Goal: Task Accomplishment & Management: Manage account settings

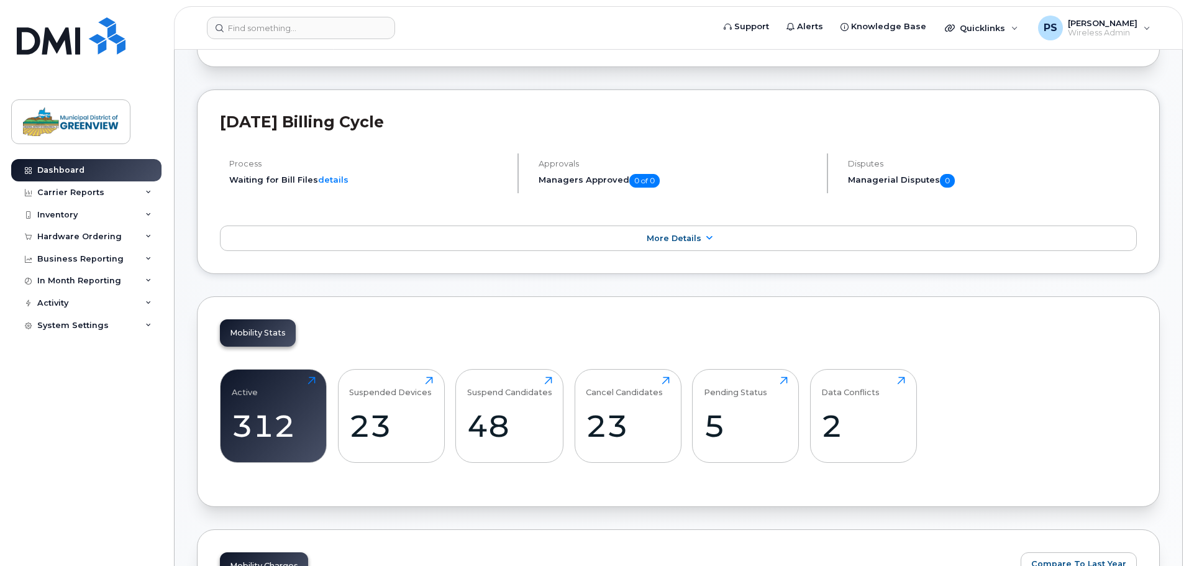
scroll to position [62, 0]
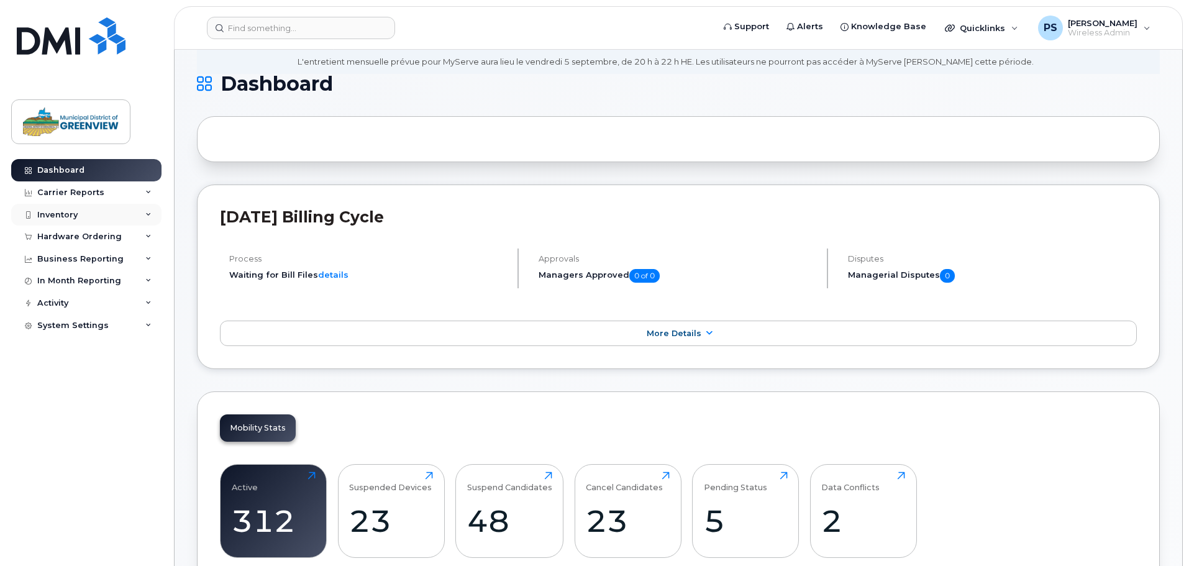
click at [67, 218] on div "Inventory" at bounding box center [57, 215] width 40 height 10
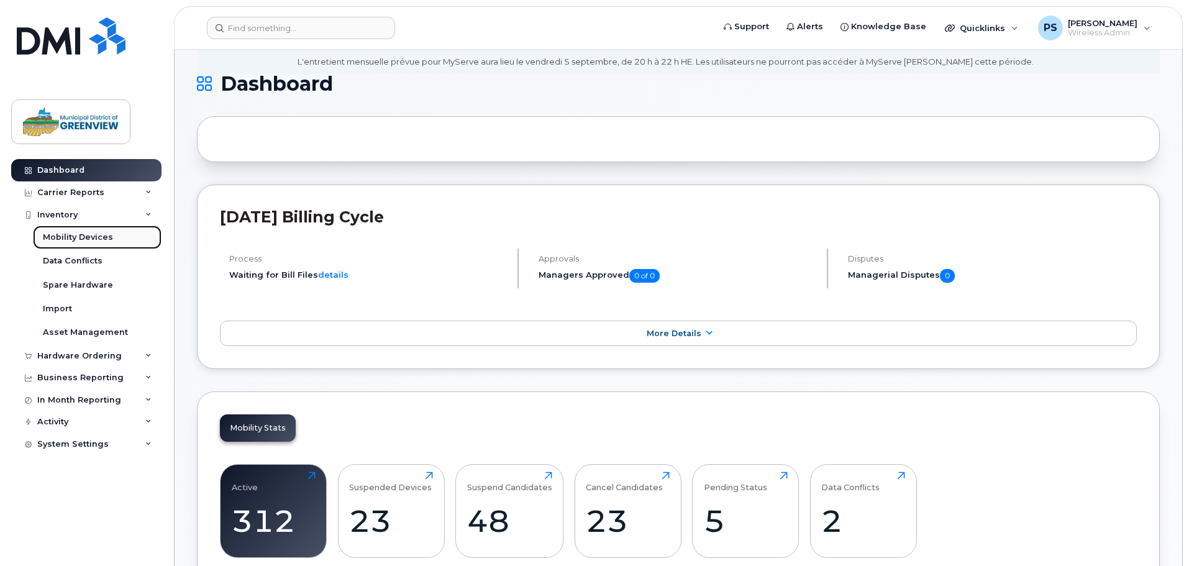
click at [88, 234] on div "Mobility Devices" at bounding box center [78, 237] width 70 height 11
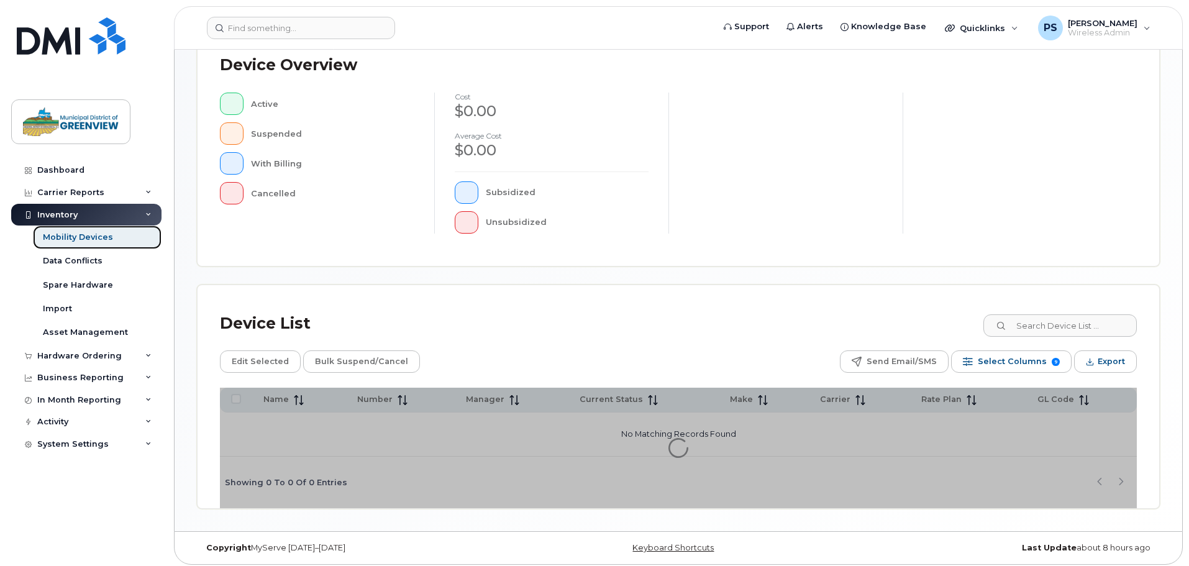
scroll to position [288, 0]
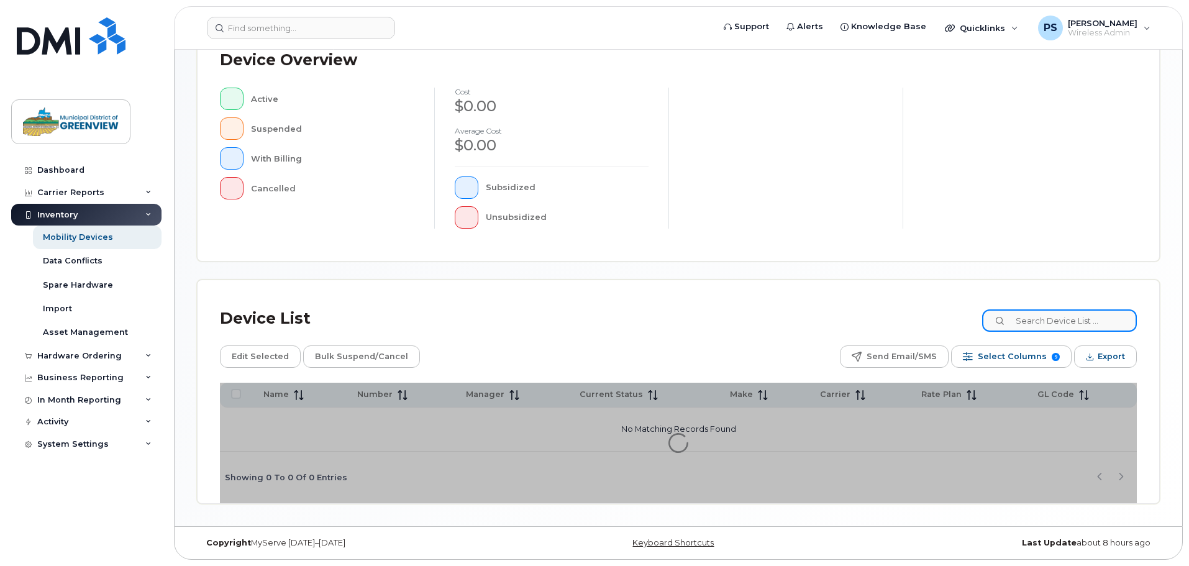
click at [1054, 316] on input at bounding box center [1059, 320] width 155 height 22
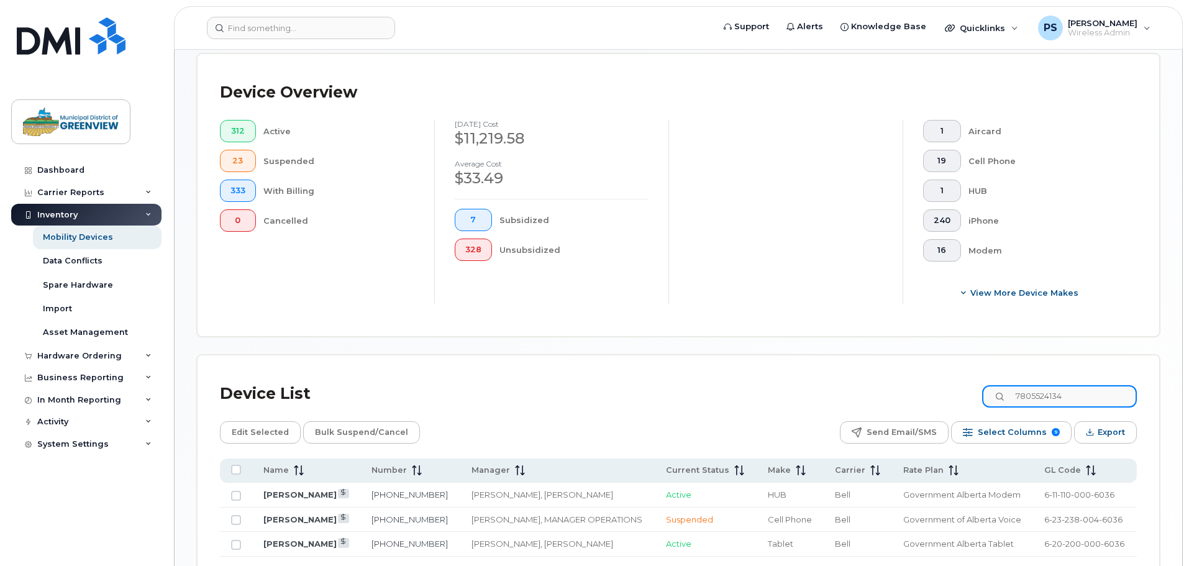
type input "7805524134"
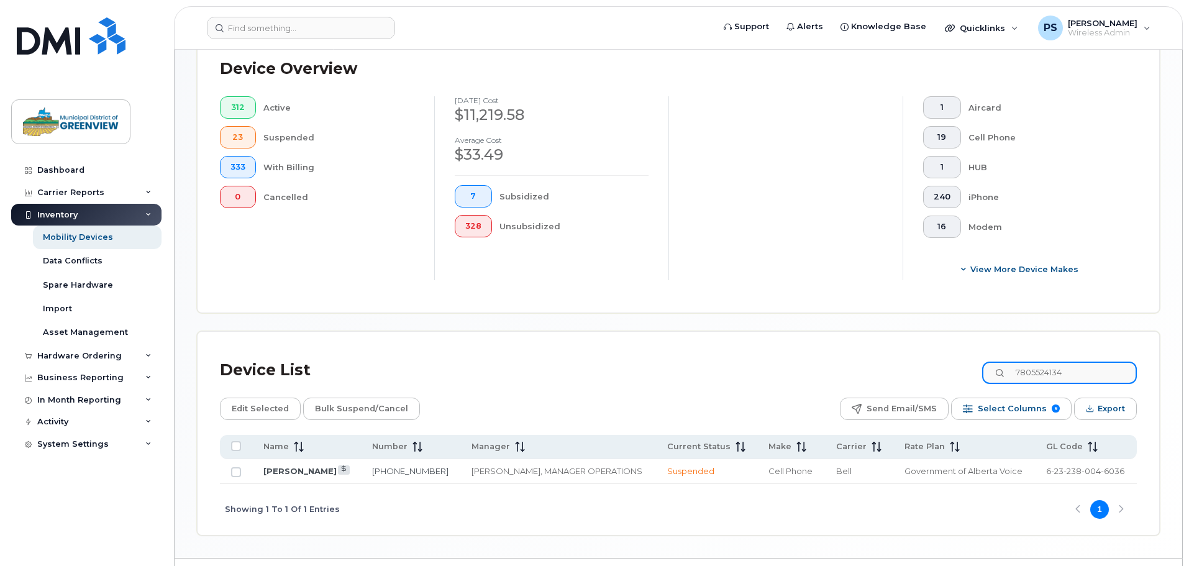
scroll to position [333, 0]
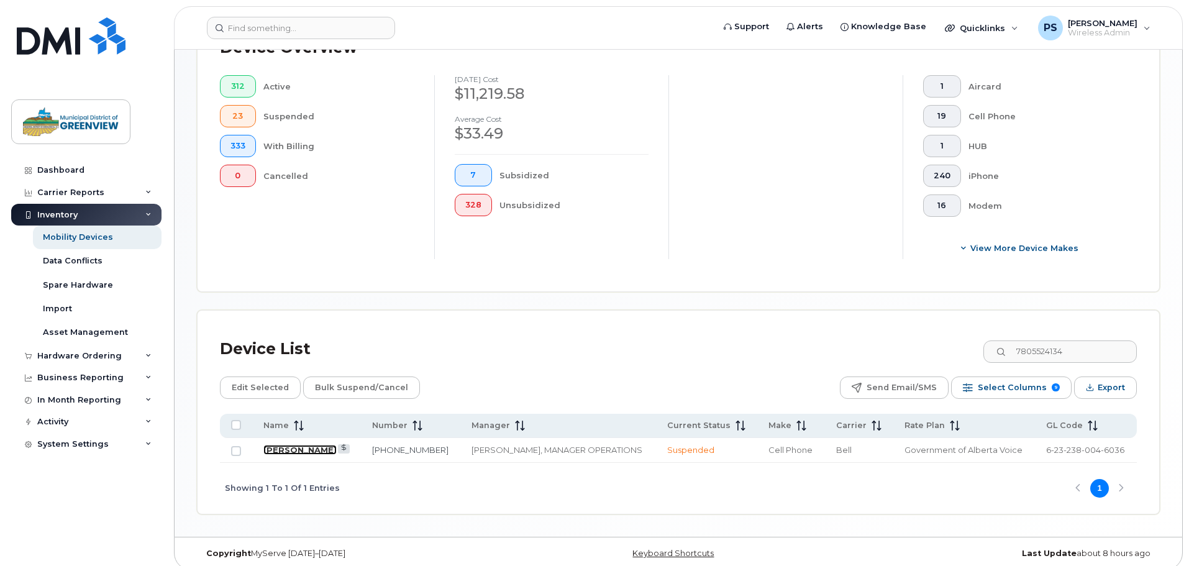
click at [297, 445] on link "[PERSON_NAME]" at bounding box center [299, 450] width 73 height 10
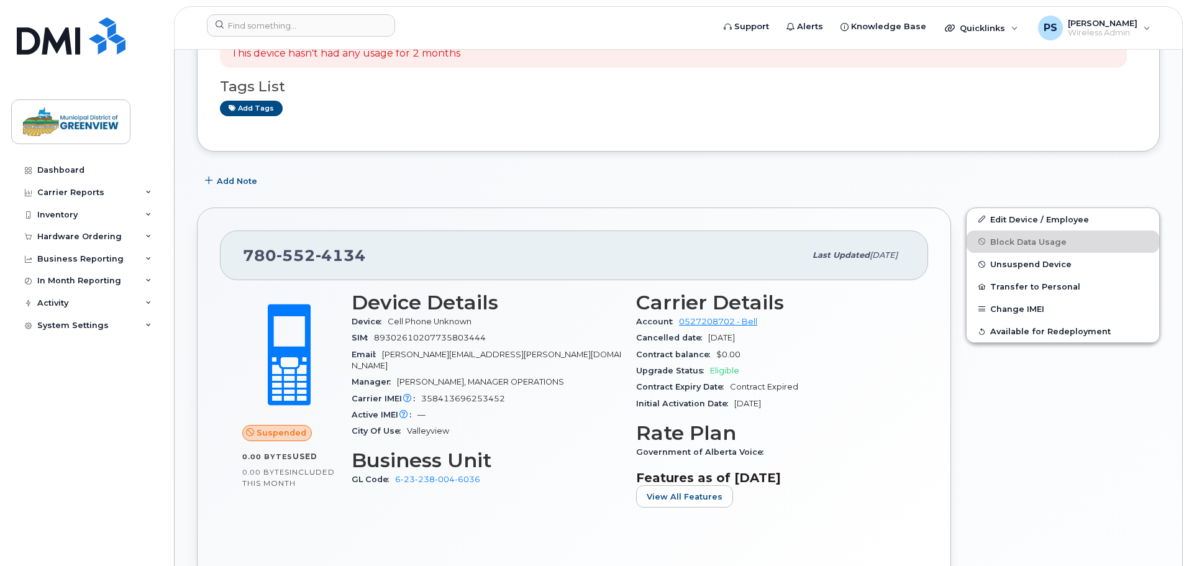
scroll to position [311, 0]
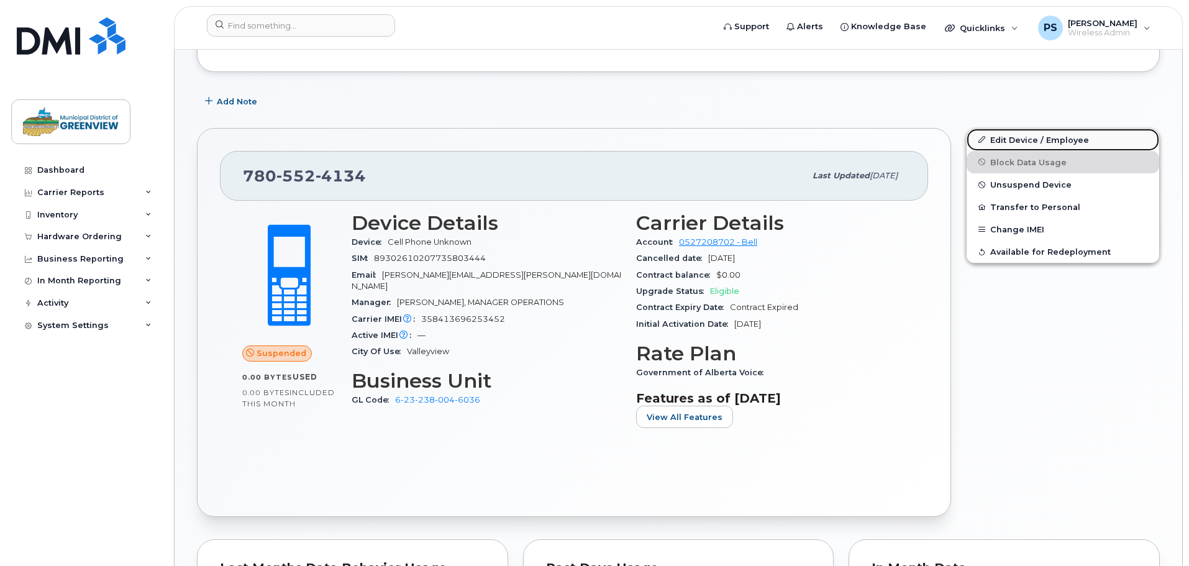
click at [1020, 137] on link "Edit Device / Employee" at bounding box center [1062, 140] width 193 height 22
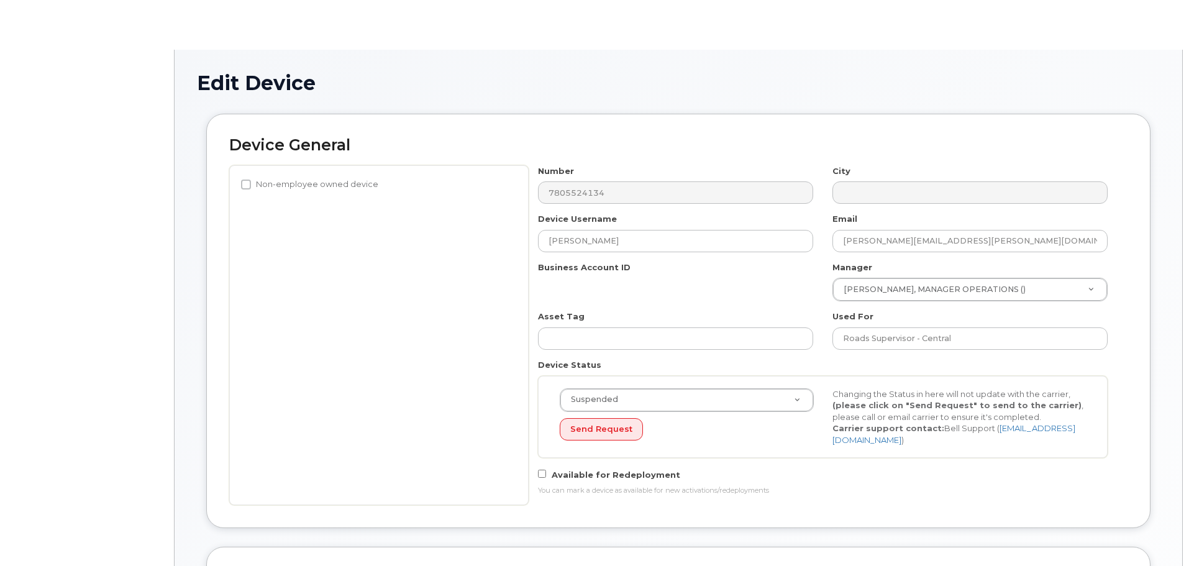
select select "4681866"
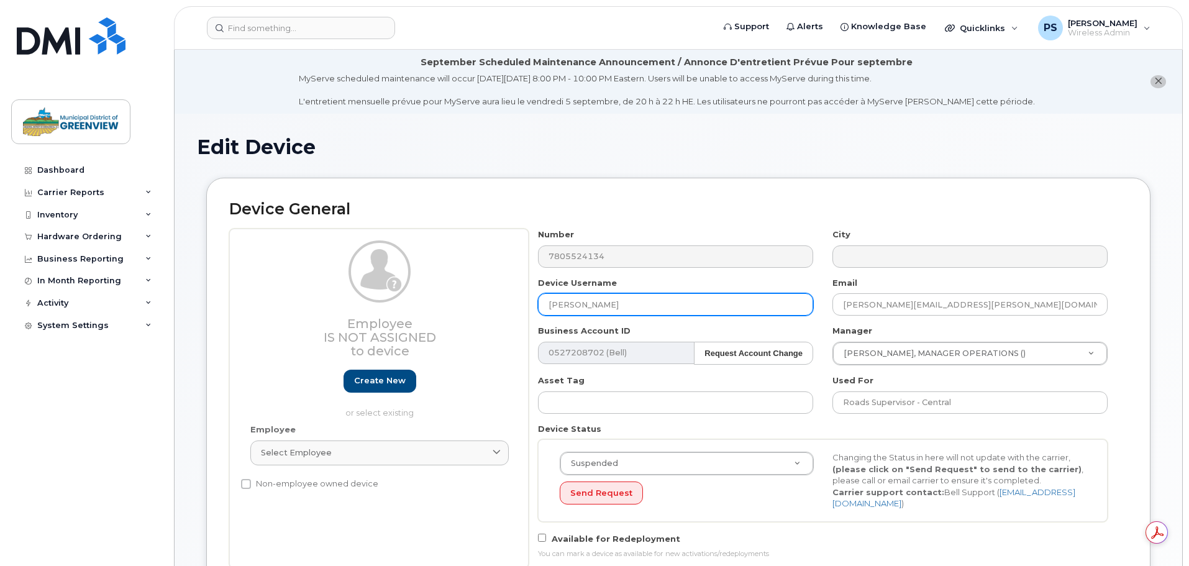
drag, startPoint x: 641, startPoint y: 306, endPoint x: 504, endPoint y: 320, distance: 138.0
click at [507, 318] on div "Employee Is not assigned to device Create new or select existing Employee Selec…" at bounding box center [678, 399] width 898 height 340
type input "[PERSON_NAME]"
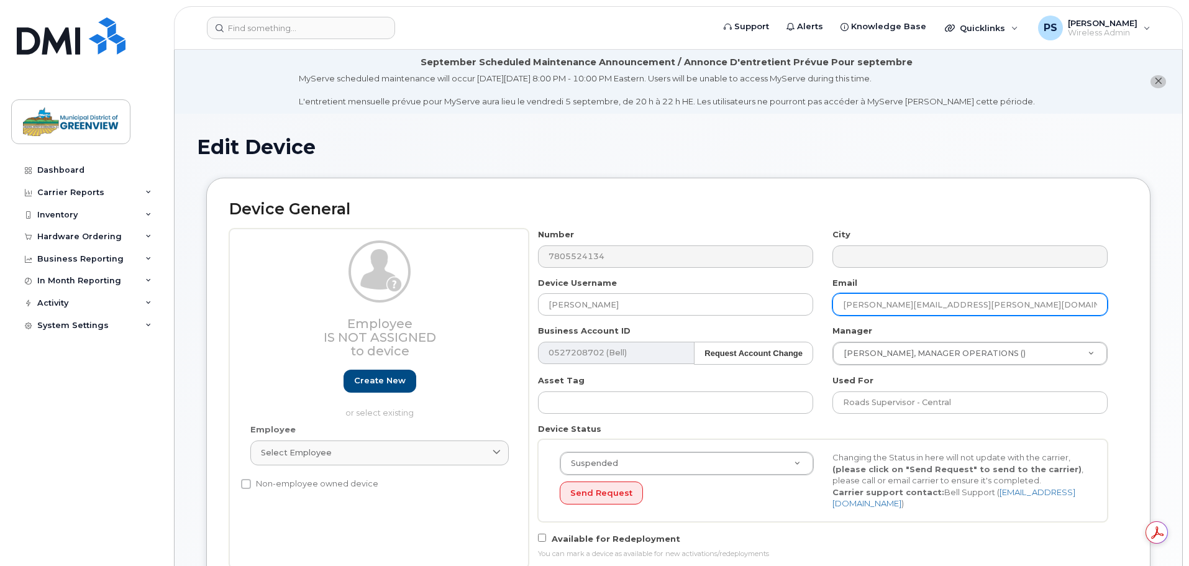
drag, startPoint x: 905, startPoint y: 308, endPoint x: 905, endPoint y: 317, distance: 8.7
click at [905, 314] on input "[PERSON_NAME][EMAIL_ADDRESS][PERSON_NAME][DOMAIN_NAME]" at bounding box center [969, 304] width 275 height 22
type input "[PERSON_NAME][EMAIL_ADDRESS][DOMAIN_NAME]"
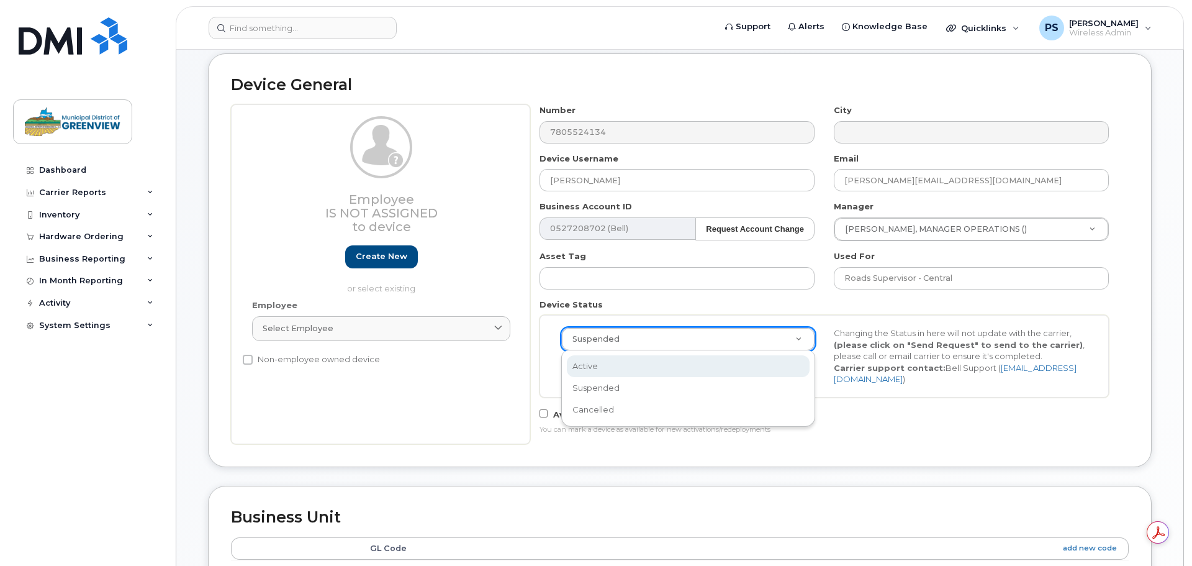
scroll to position [0, 4]
select select "active"
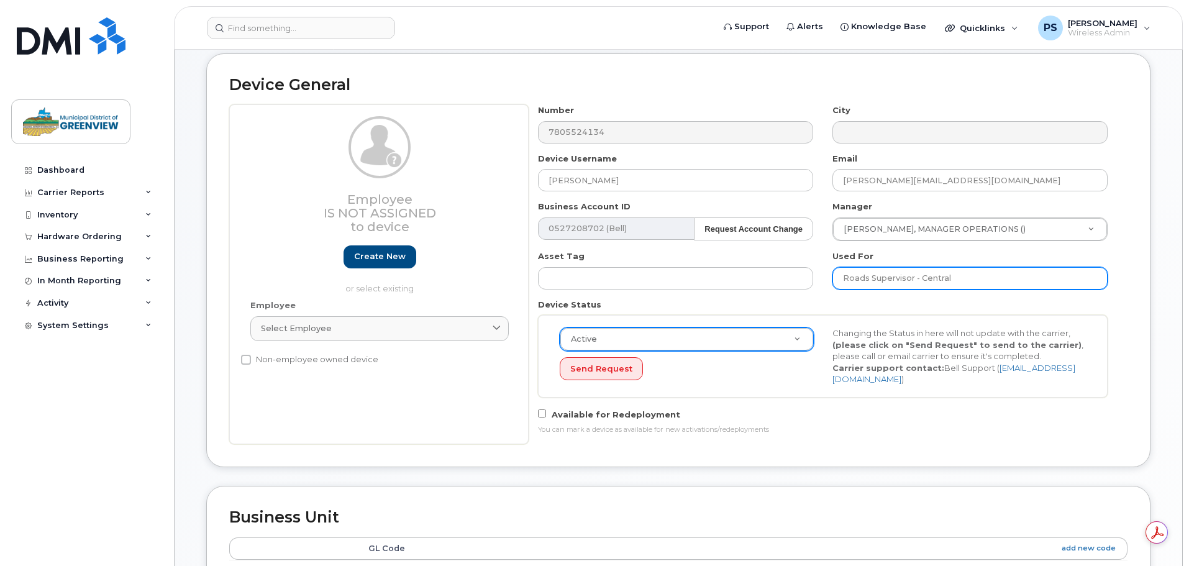
click at [971, 278] on input "Roads Supervisor - Central" at bounding box center [969, 278] width 275 height 22
type input "R"
type input "W"
type input "Equipment Operator, VV"
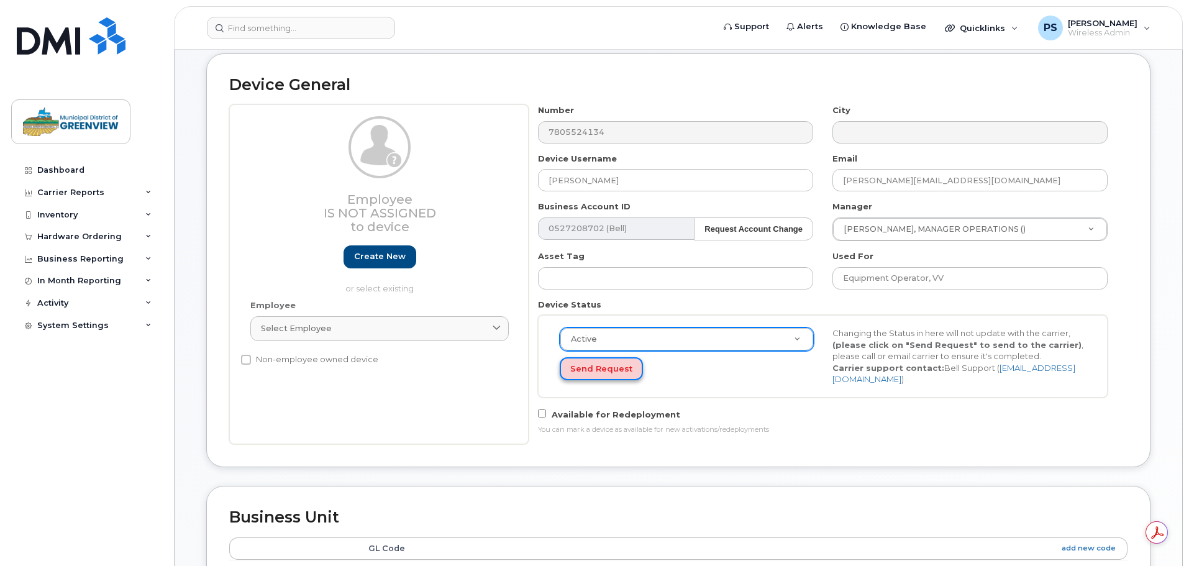
click at [607, 362] on button "Send Request" at bounding box center [601, 368] width 83 height 23
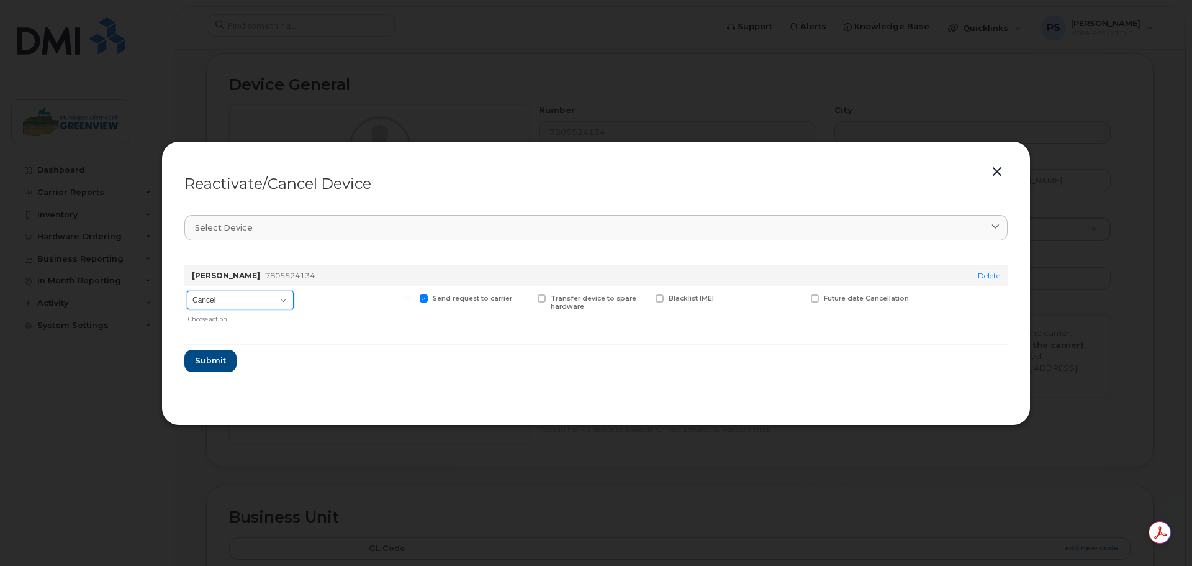
click at [281, 300] on select "Cancel Suspend - Extend Suspension Reactivate" at bounding box center [240, 300] width 107 height 19
select select "[object Object]"
click at [187, 291] on select "Cancel Suspend - Extend Suspension Reactivate" at bounding box center [240, 300] width 107 height 19
click at [219, 364] on span "Submit" at bounding box center [209, 361] width 31 height 12
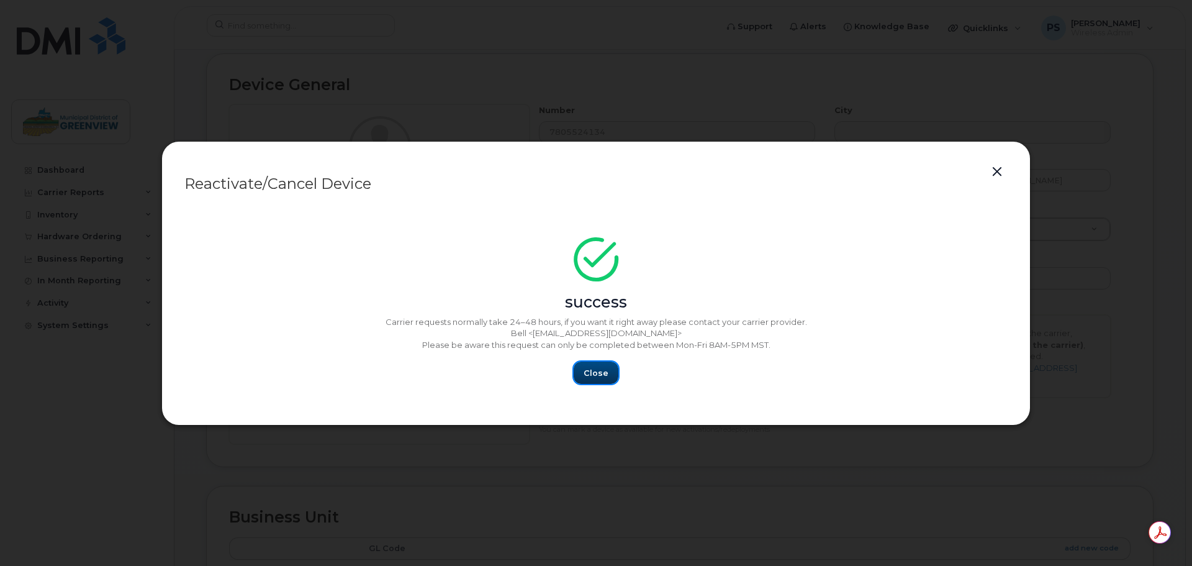
click at [601, 377] on span "Close" at bounding box center [596, 373] width 25 height 12
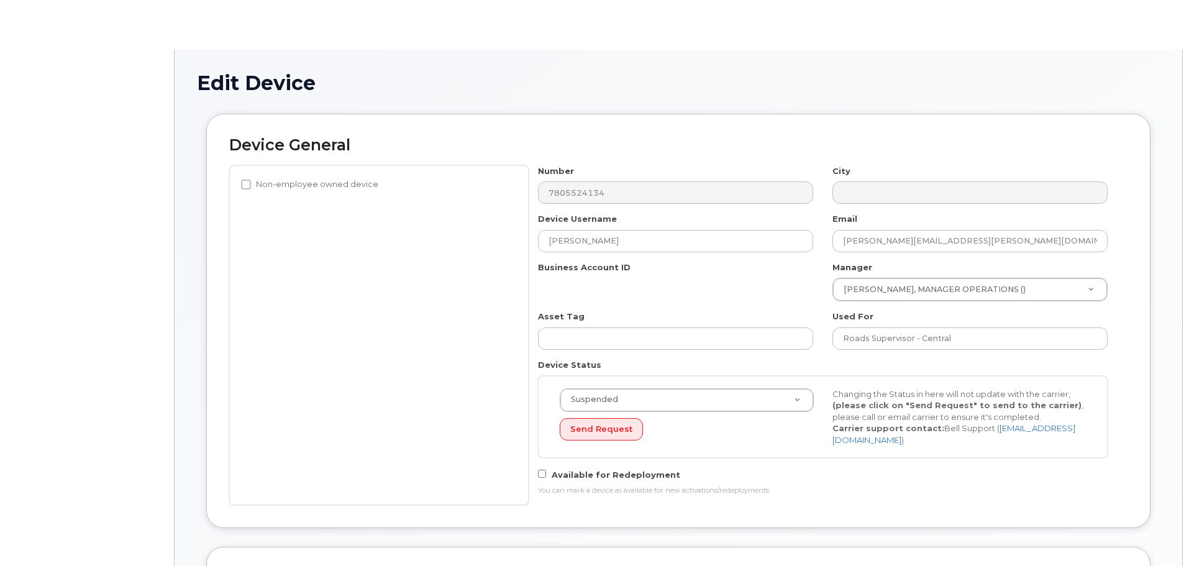
select select "4681866"
